Goal: Transaction & Acquisition: Purchase product/service

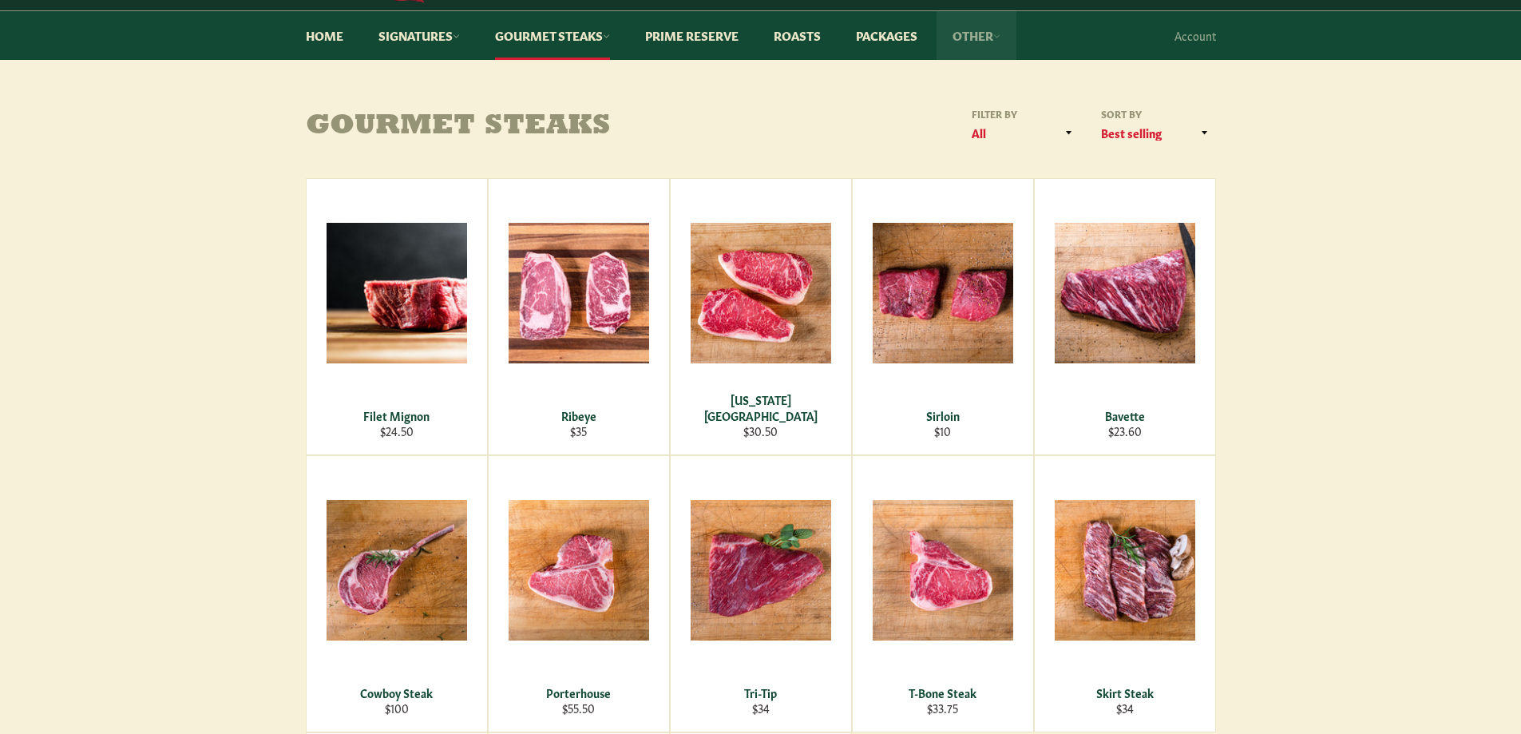
click at [975, 31] on link "Other" at bounding box center [976, 35] width 80 height 49
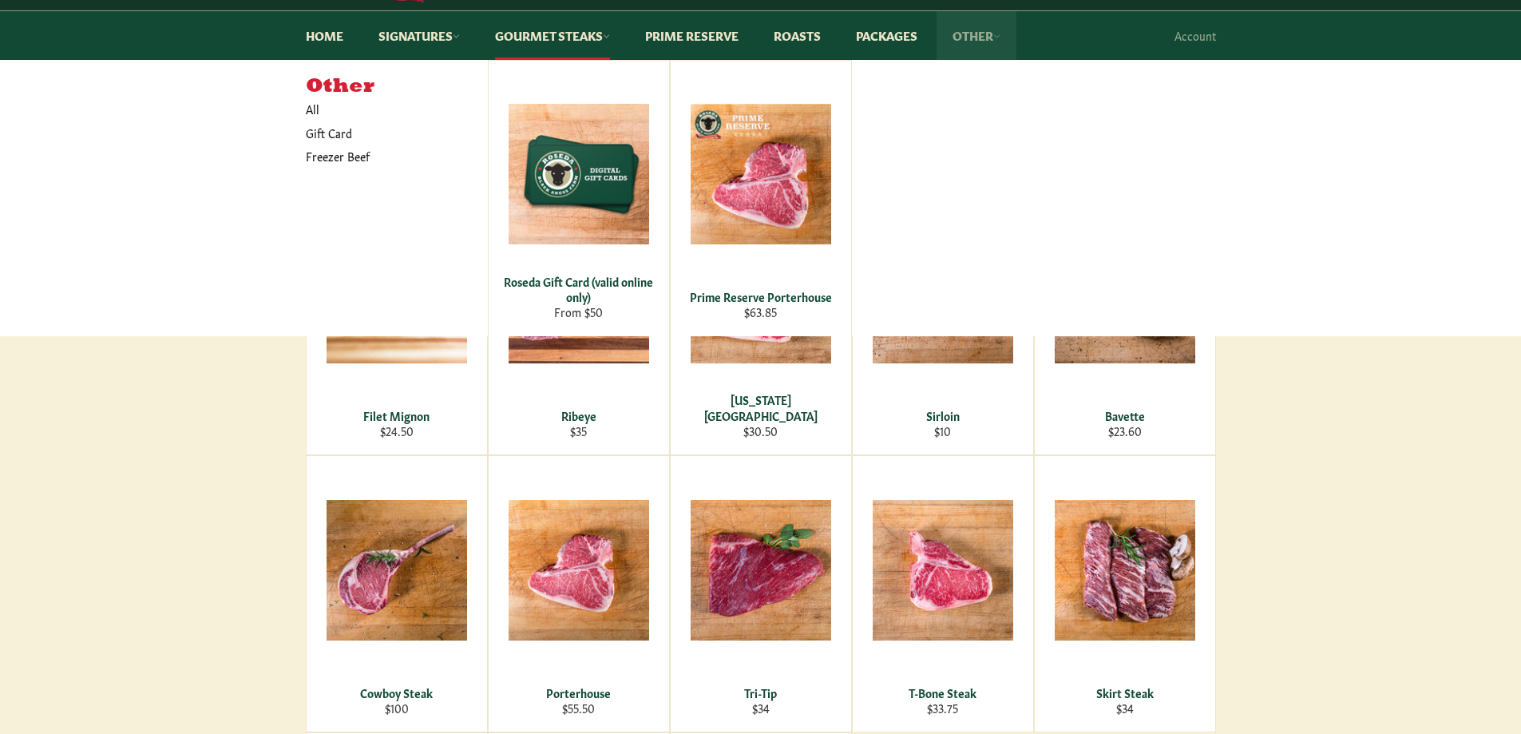
click at [975, 31] on link "Other" at bounding box center [976, 35] width 80 height 49
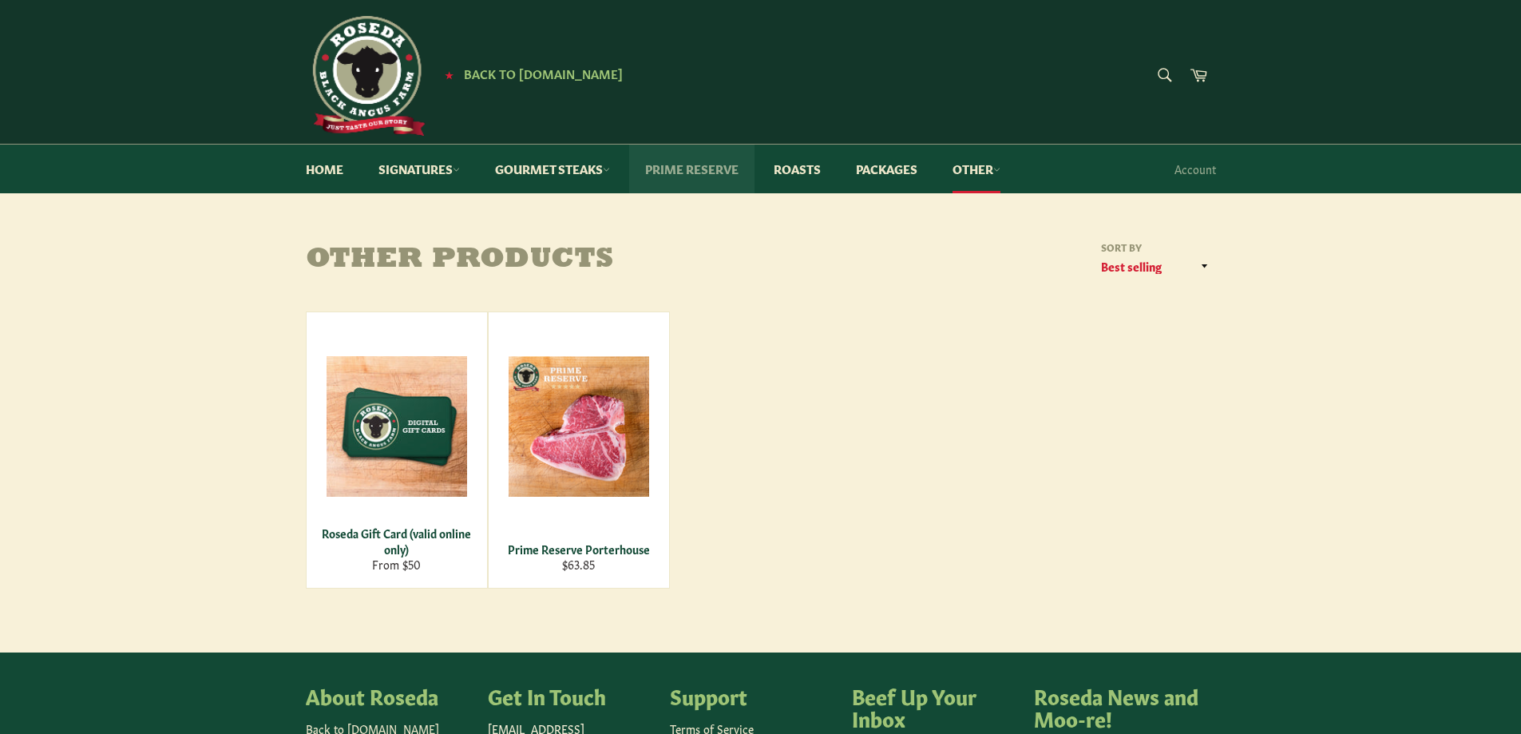
click at [696, 168] on link "Prime Reserve" at bounding box center [691, 168] width 125 height 49
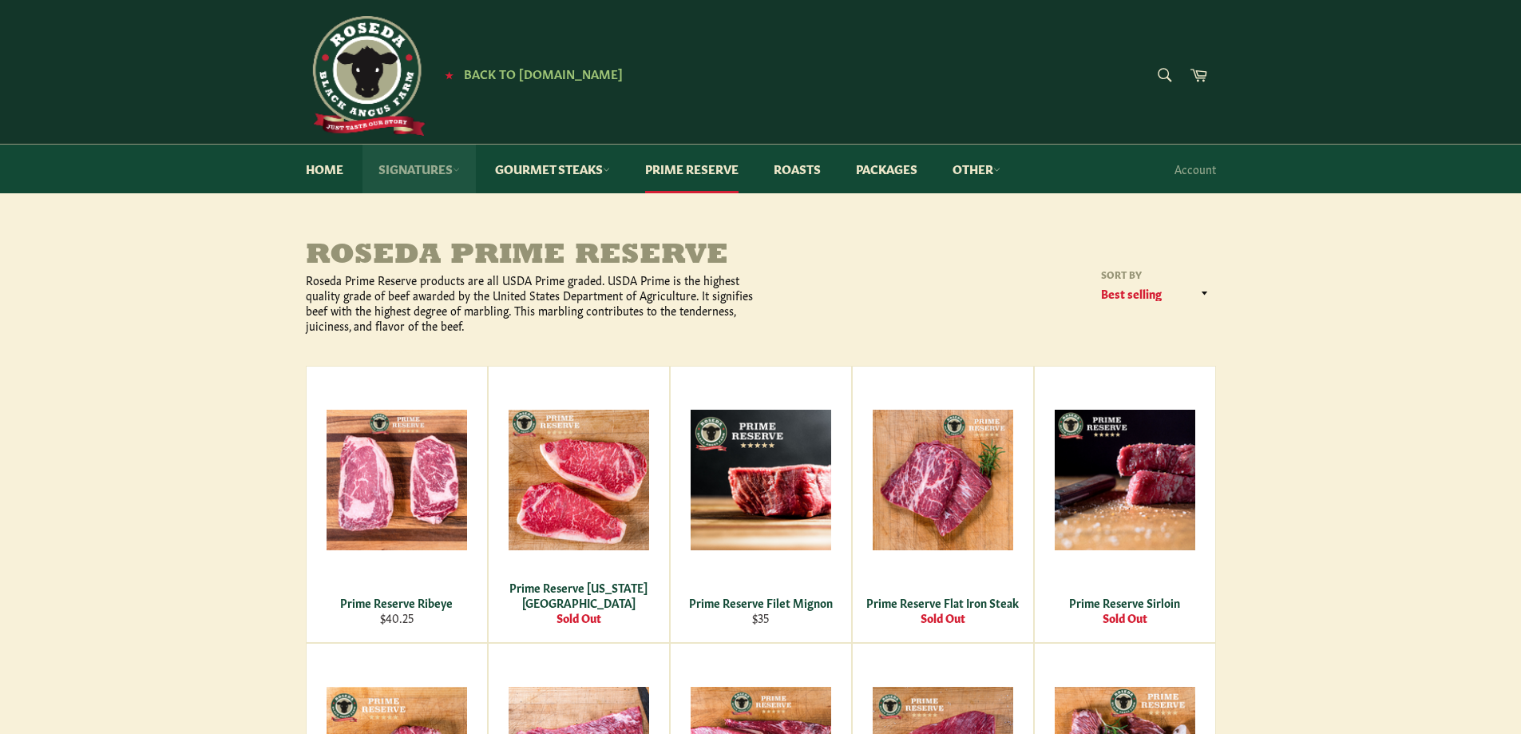
click at [442, 172] on link "Signatures" at bounding box center [418, 168] width 113 height 49
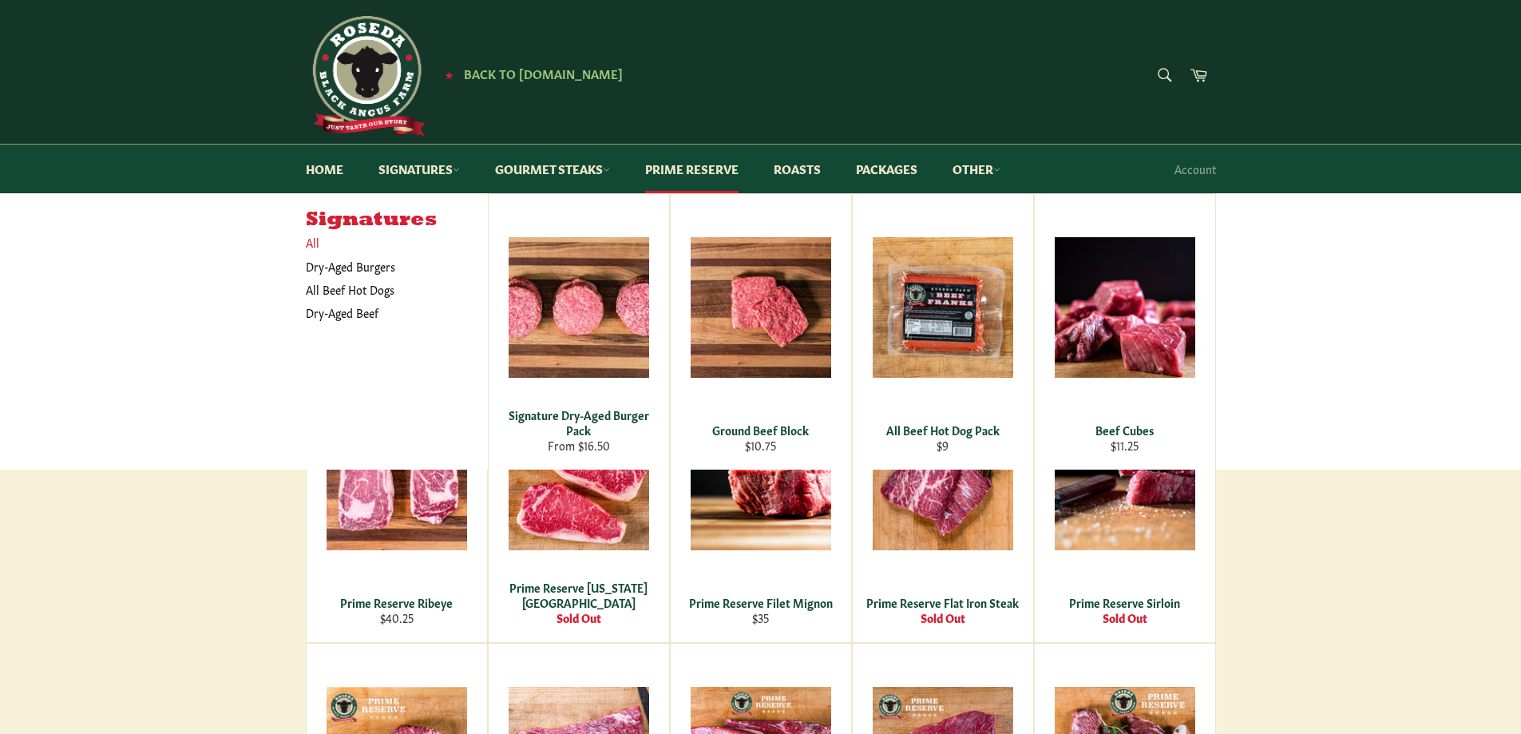
click at [313, 243] on link "All" at bounding box center [393, 242] width 190 height 23
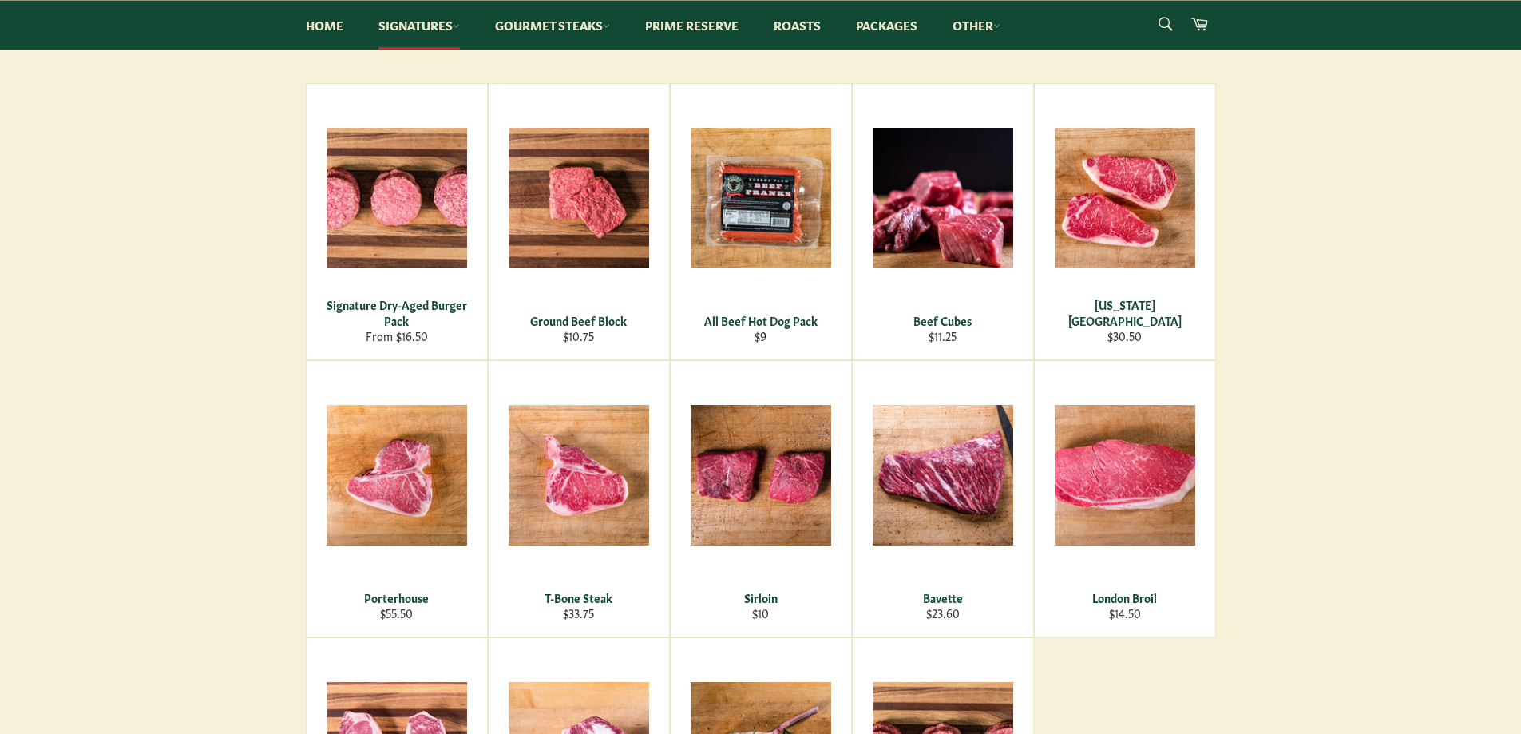
scroll to position [266, 0]
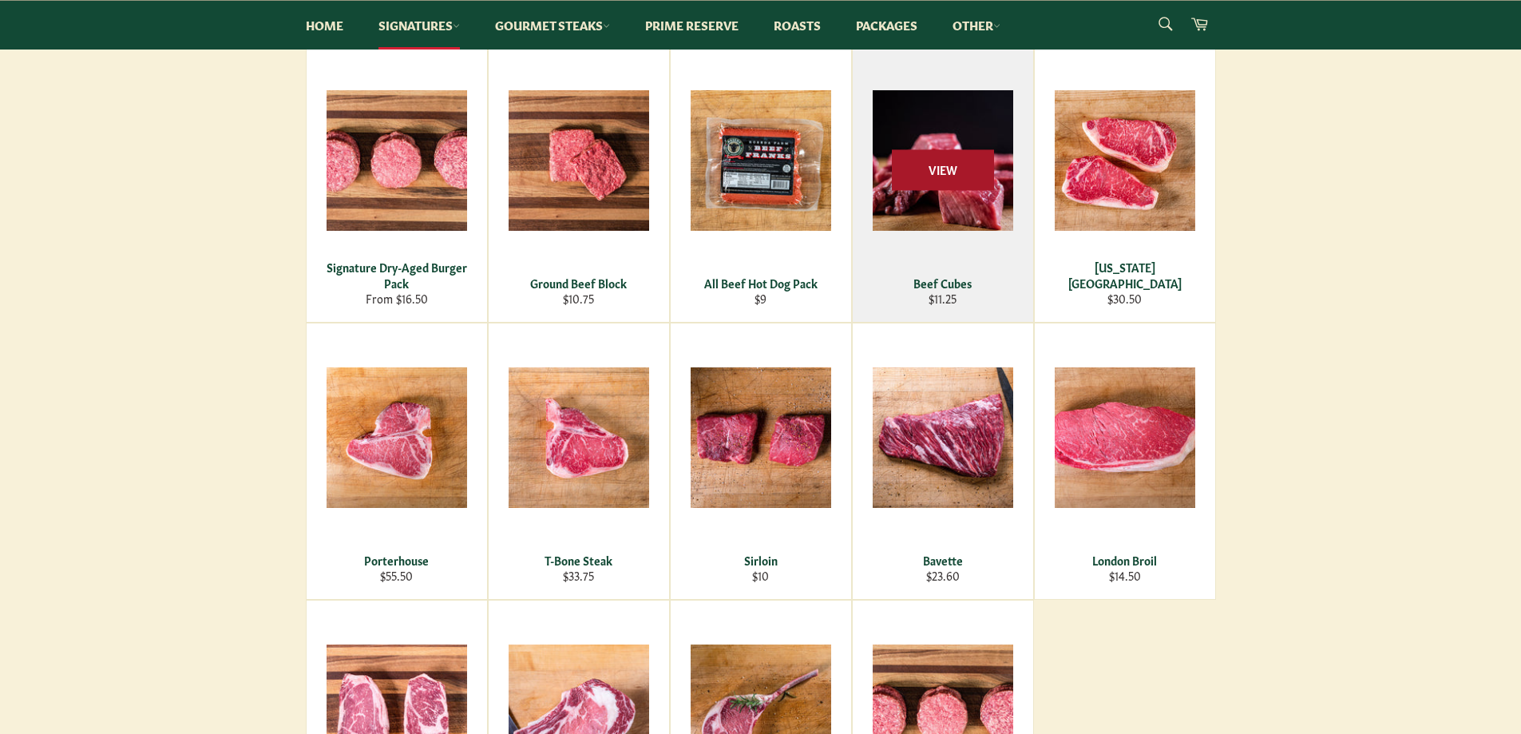
click at [940, 172] on span "View" at bounding box center [943, 169] width 102 height 41
